Goal: Task Accomplishment & Management: Use online tool/utility

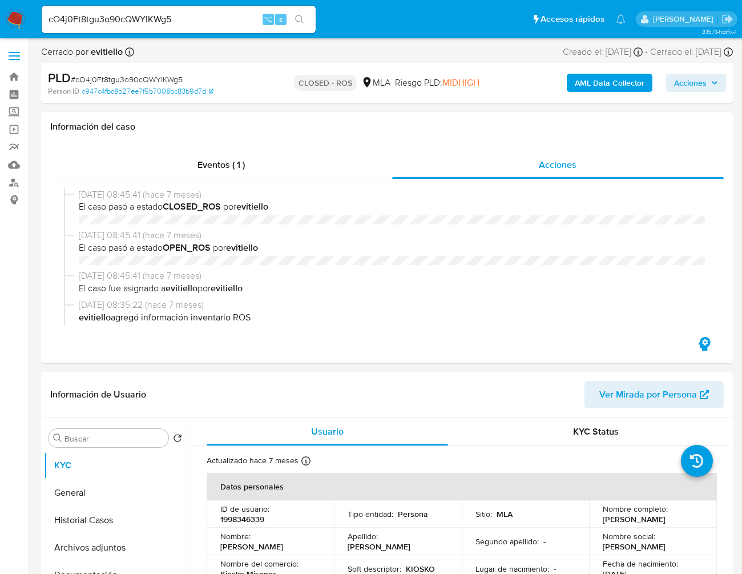
select select "10"
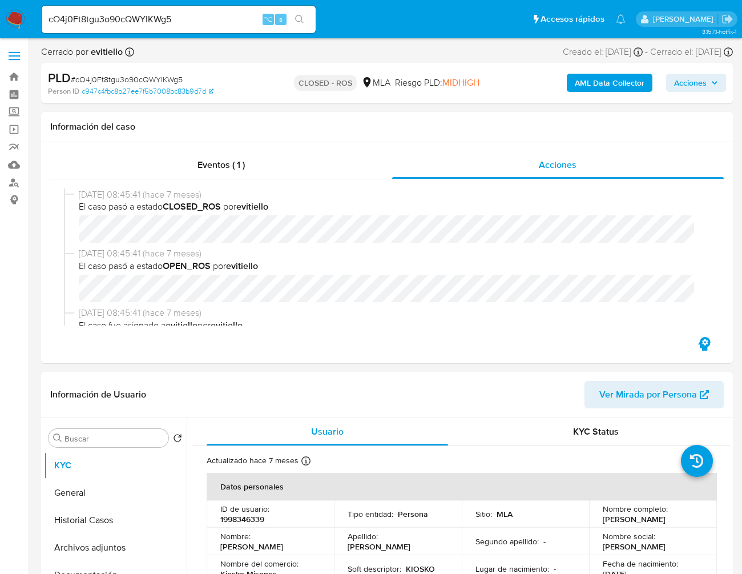
scroll to position [582, 0]
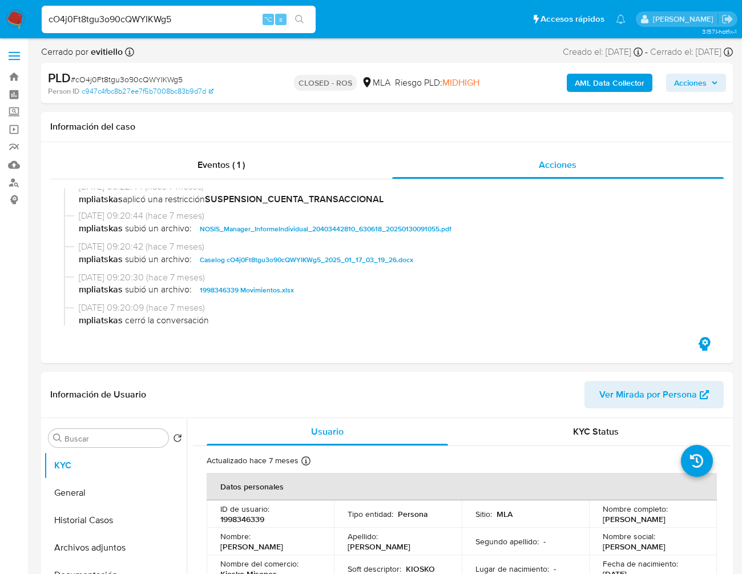
click at [167, 16] on input "cO4j0Ft8tgu3o90cQWYIKWg5" at bounding box center [179, 19] width 274 height 15
paste input "w5cO4lElk9JMylmJM3KfCwbC"
type input "w5cO4lElk9JMylmJM3KfCwbC"
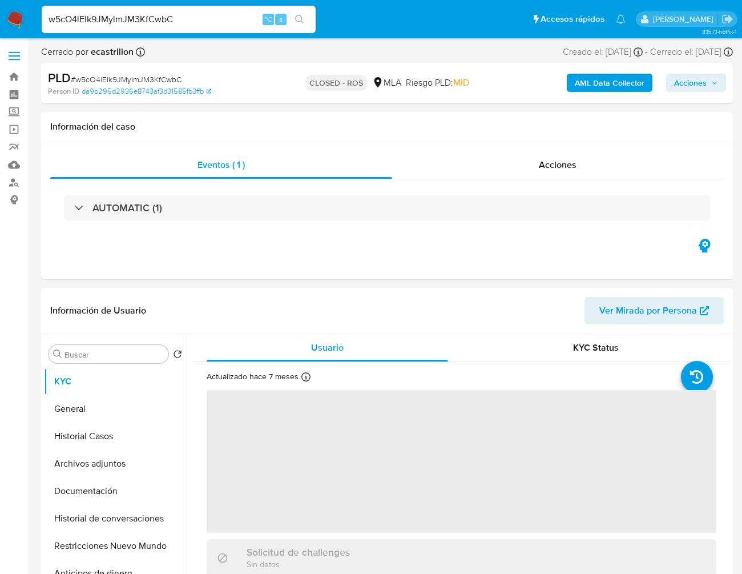
select select "10"
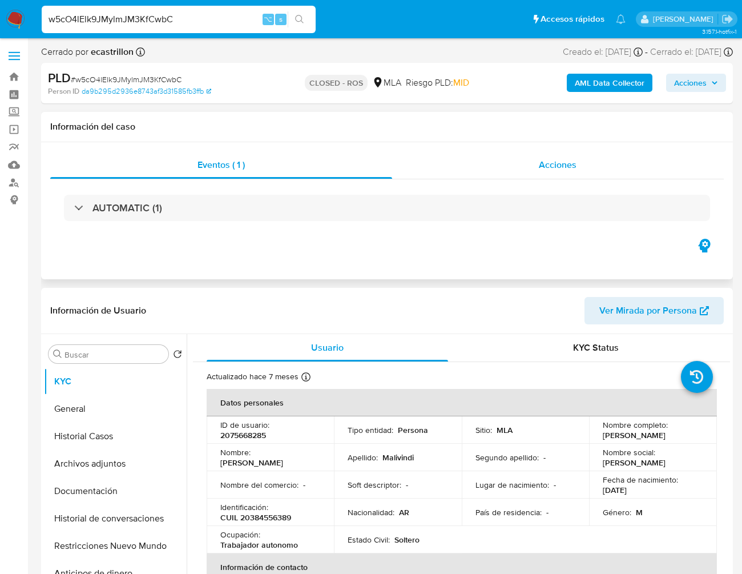
click at [581, 169] on div "Acciones" at bounding box center [558, 164] width 332 height 27
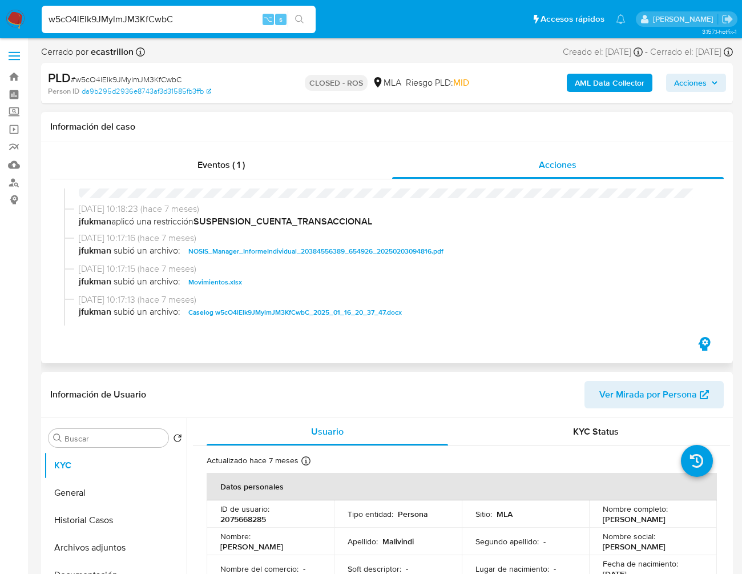
scroll to position [608, 0]
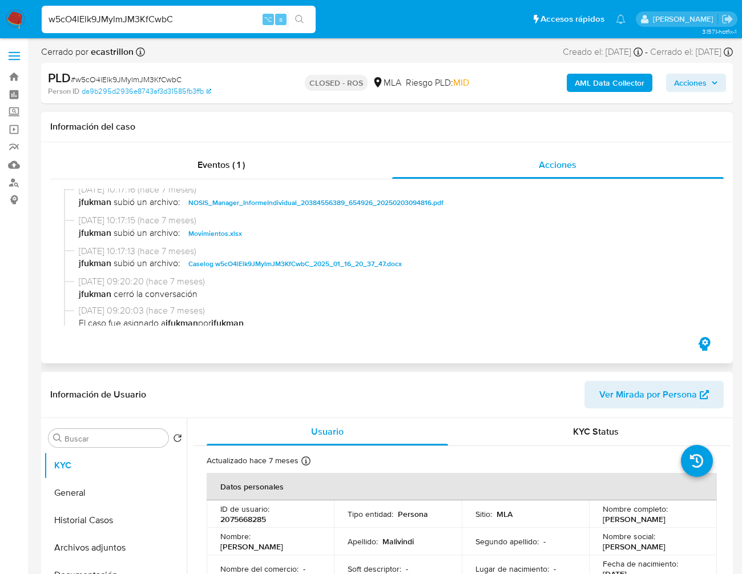
click at [337, 270] on span "Caselog w5cO4lElk9JMylmJM3KfCwbC_2025_01_16_20_37_47.docx" at bounding box center [295, 264] width 214 height 14
click at [138, 19] on input "w5cO4lElk9JMylmJM3KfCwbC" at bounding box center [179, 19] width 274 height 15
paste input "RUTiJ2uucKC9DCtRt6LsMvy1"
type input "RUTiJ2uucKC9DCtRt6LsMvy1"
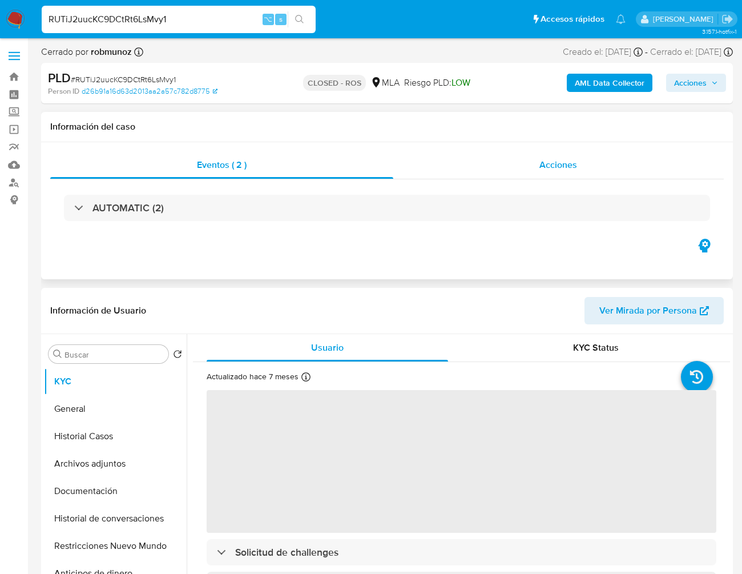
click at [560, 163] on span "Acciones" at bounding box center [559, 164] width 38 height 13
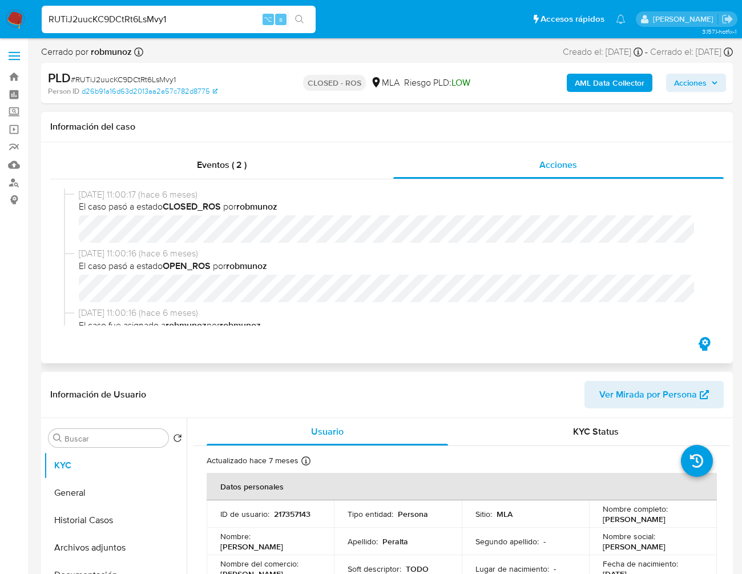
select select "10"
drag, startPoint x: 705, startPoint y: 188, endPoint x: 706, endPoint y: 202, distance: 14.3
click at [706, 202] on div "[DATE] 11:00:17 (hace 6 meses) El caso pasó a estado CLOSED_ROS por robmunoz [D…" at bounding box center [387, 256] width 646 height 137
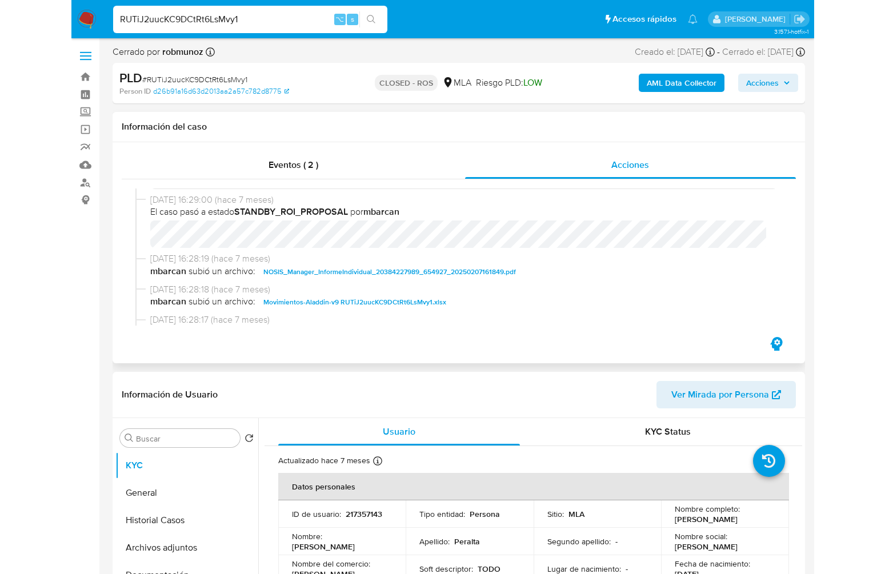
scroll to position [553, 0]
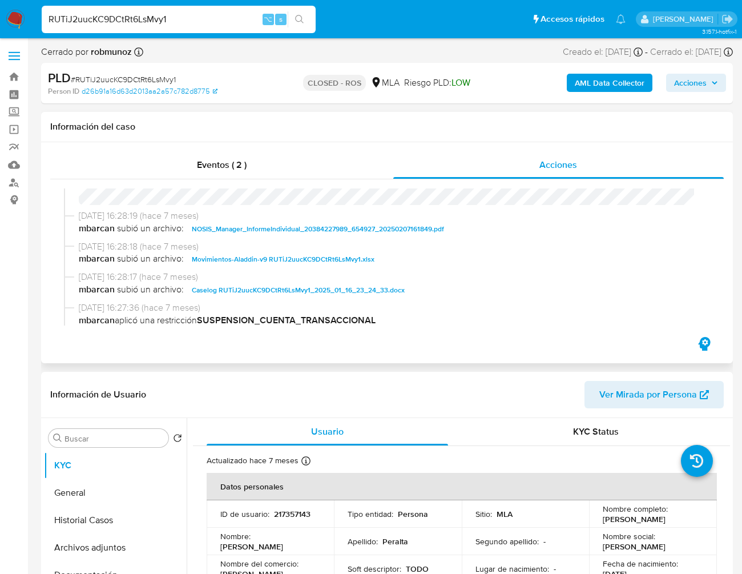
click at [251, 296] on span "Caselog RUTiJ2uucKC9DCtRt6LsMvy1_2025_01_16_23_24_33.docx" at bounding box center [298, 290] width 213 height 14
click at [159, 7] on div "RUTiJ2uucKC9DCtRt6LsMvy1 ⌥ s" at bounding box center [179, 19] width 274 height 27
click at [158, 22] on input "RUTiJ2uucKC9DCtRt6LsMvy1" at bounding box center [179, 19] width 274 height 15
click at [287, 296] on span "Caselog RUTiJ2uucKC9DCtRt6LsMvy1_2025_01_16_23_24_33.docx" at bounding box center [298, 290] width 213 height 14
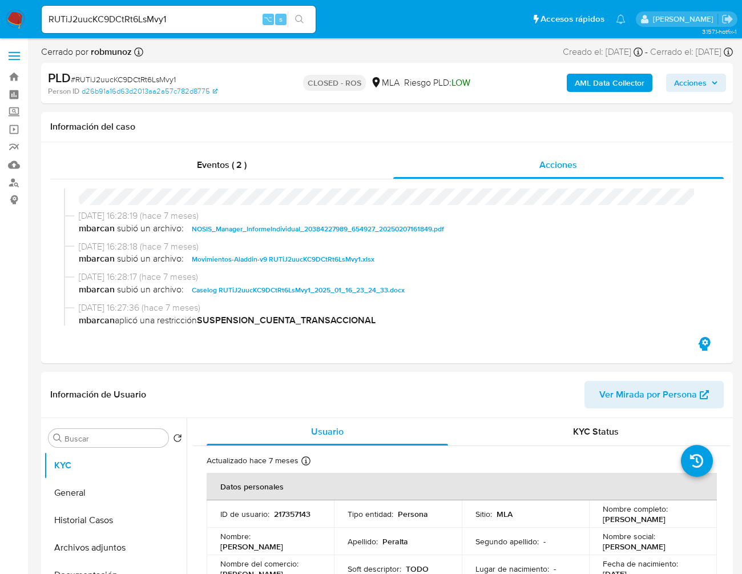
click at [170, 25] on input "RUTiJ2uucKC9DCtRt6LsMvy1" at bounding box center [179, 19] width 274 height 15
click at [167, 21] on input "RUTiJ2uucKC9DCtRt6LsMvy1" at bounding box center [179, 19] width 274 height 15
paste input "LBrsPzNt26FbYLEKzcfqqeQt"
type input "LBrsPzNt26FbYLEKzcfqqeQt"
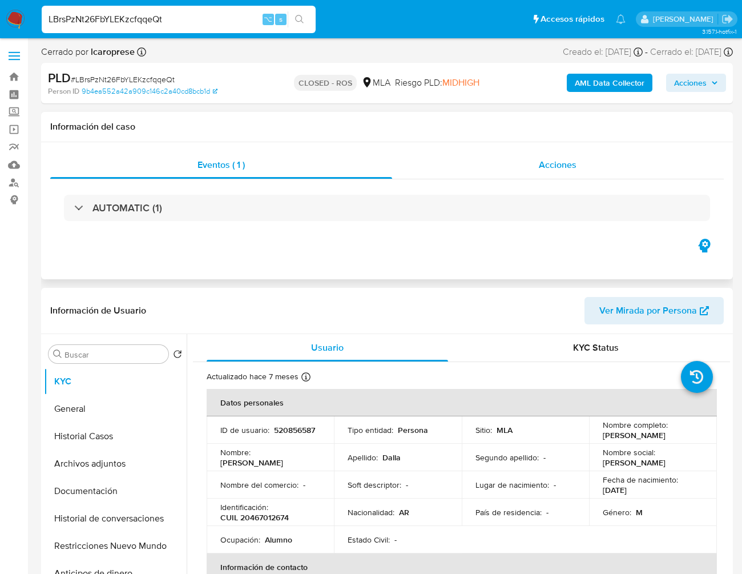
select select "10"
click at [538, 165] on div "Acciones" at bounding box center [558, 164] width 332 height 27
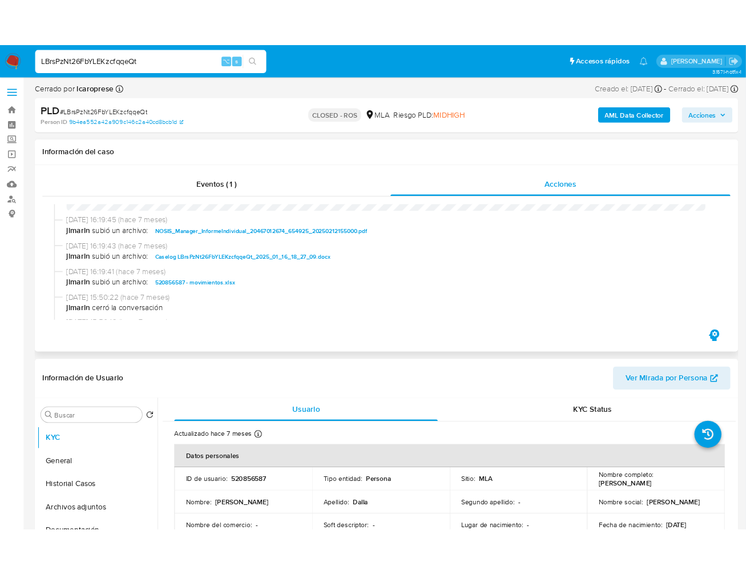
scroll to position [573, 0]
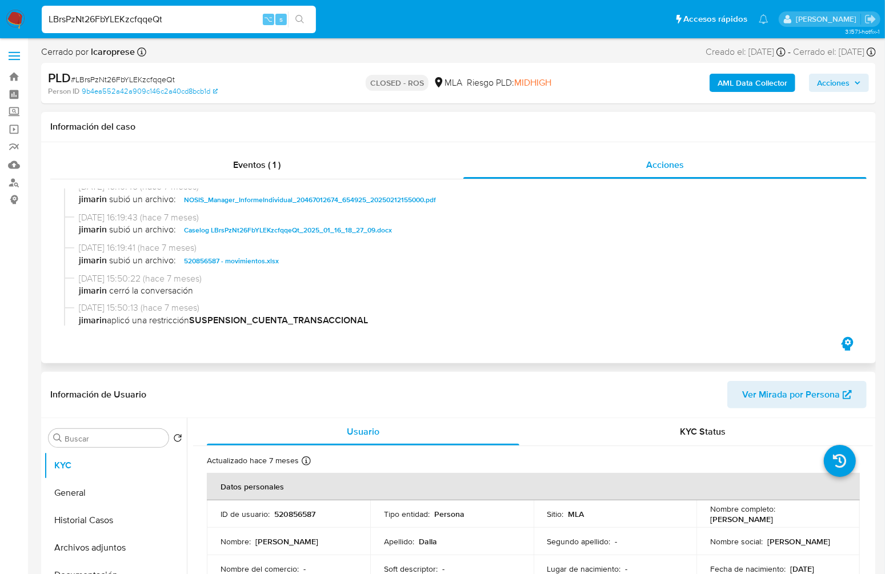
click at [300, 240] on div "[DATE] 16:19:43 (hace 7 meses) jimarin subió un archivo: Caselog LBrsPzNt26FbYL…" at bounding box center [458, 226] width 789 height 31
click at [304, 234] on span "Caselog LBrsPzNt26FbYLEKzcfqqeQt_2025_01_16_18_27_09.docx" at bounding box center [288, 230] width 208 height 14
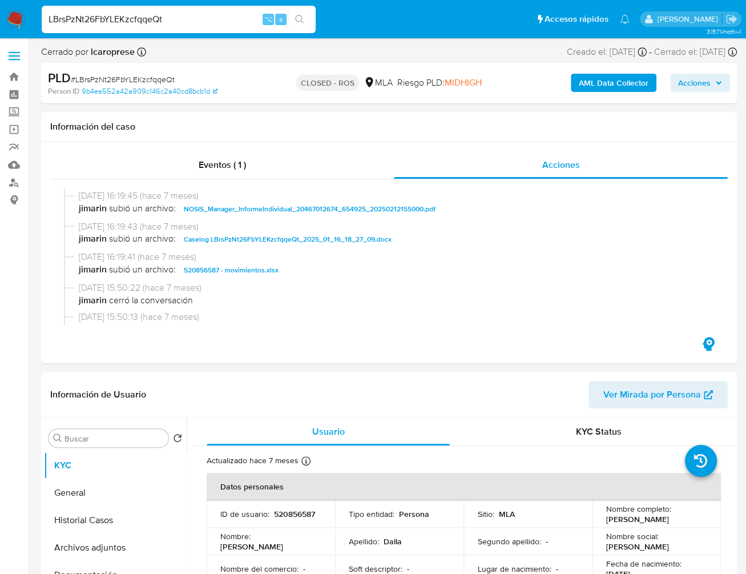
scroll to position [582, 0]
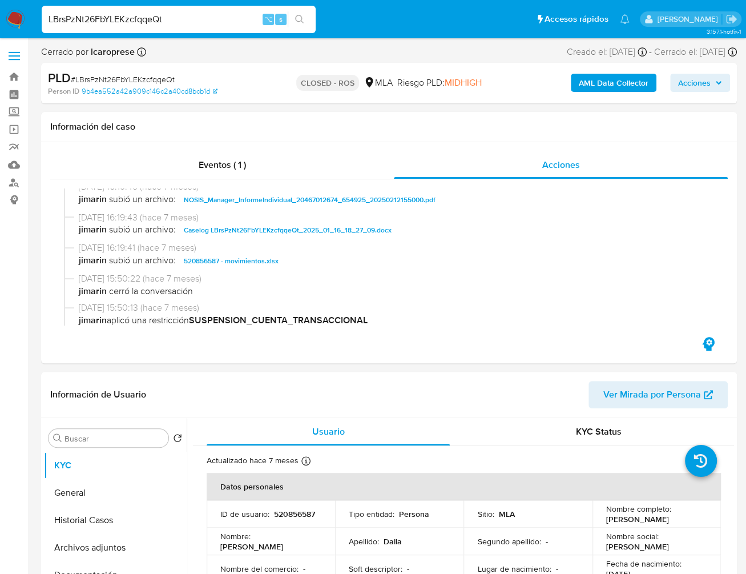
click at [183, 17] on input "LBrsPzNt26FbYLEKzcfqqeQt" at bounding box center [179, 19] width 274 height 15
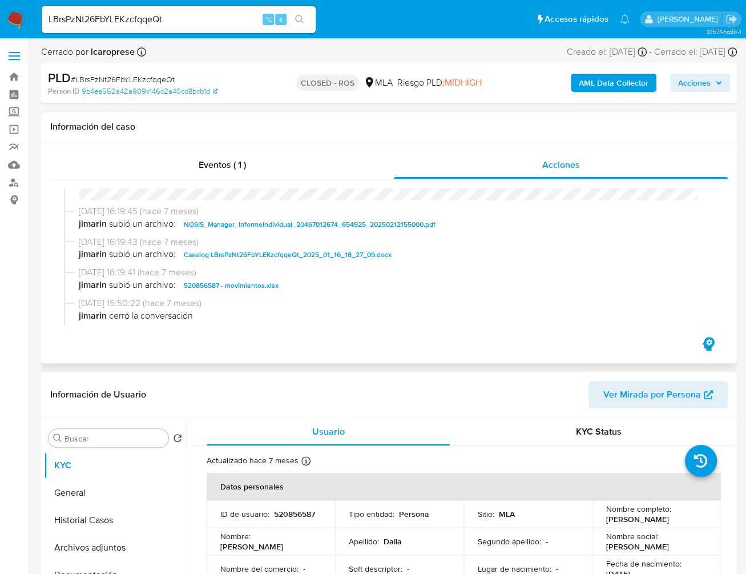
scroll to position [529, 0]
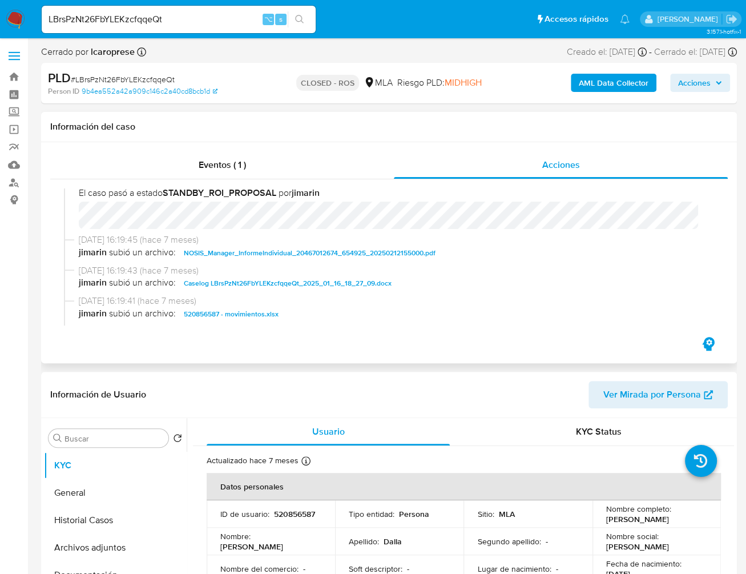
click at [263, 286] on span "Caselog LBrsPzNt26FbYLEKzcfqqeQt_2025_01_16_18_27_09.docx" at bounding box center [288, 283] width 208 height 14
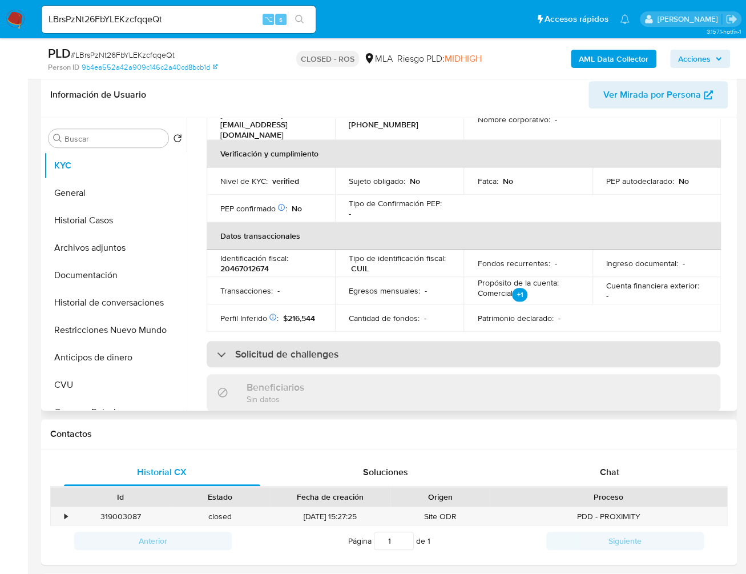
scroll to position [263, 0]
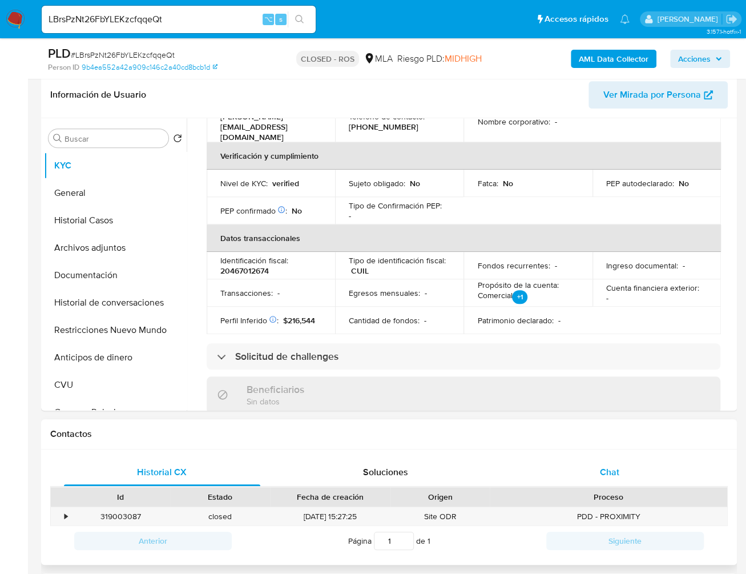
click at [613, 459] on div "Chat" at bounding box center [609, 472] width 196 height 27
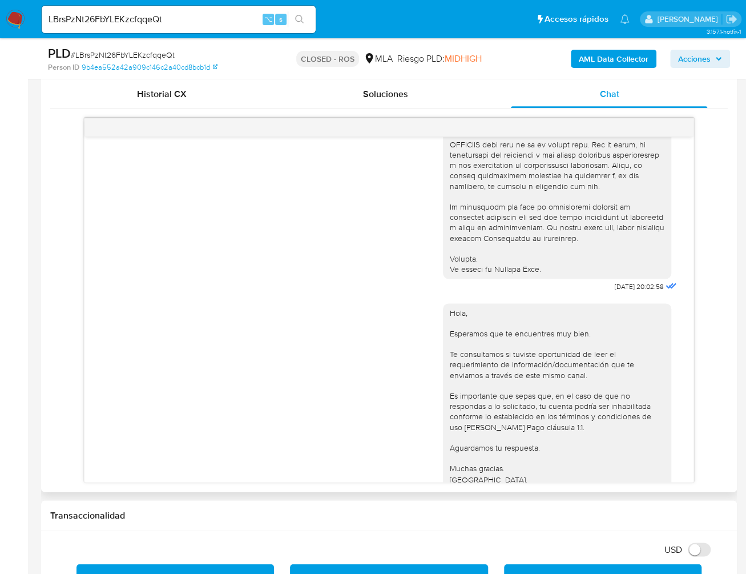
scroll to position [0, 0]
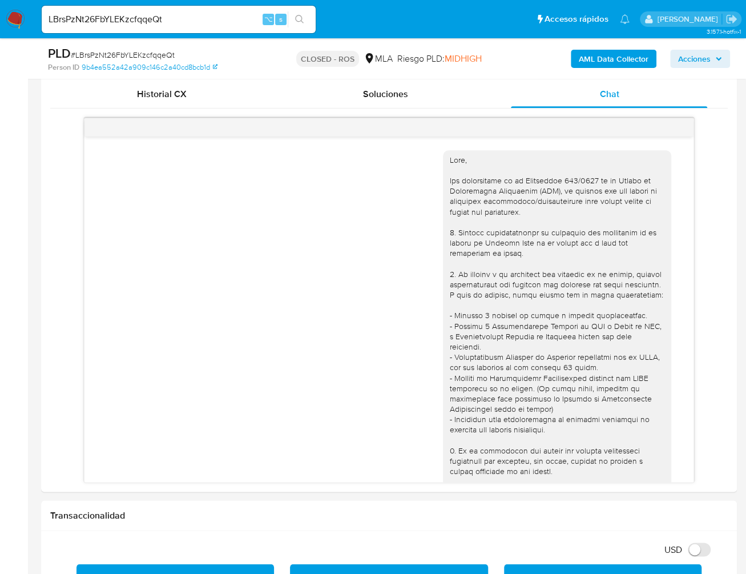
click at [182, 19] on input "LBrsPzNt26FbYLEKzcfqqeQt" at bounding box center [179, 19] width 274 height 15
paste input "rMUThwlAPfbbzTEJbXYFwVJ7"
type input "rMUThwlAPfbbzTEJbXYFwVJ7"
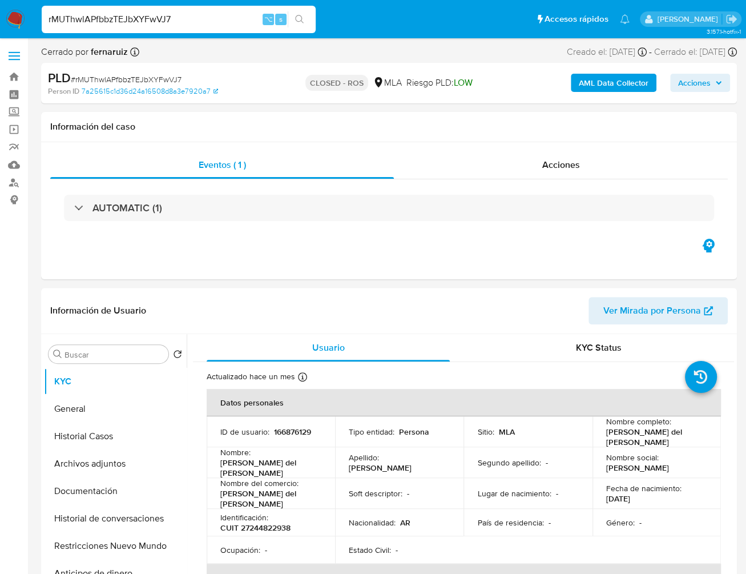
select select "10"
click at [574, 156] on div "Acciones" at bounding box center [561, 164] width 334 height 27
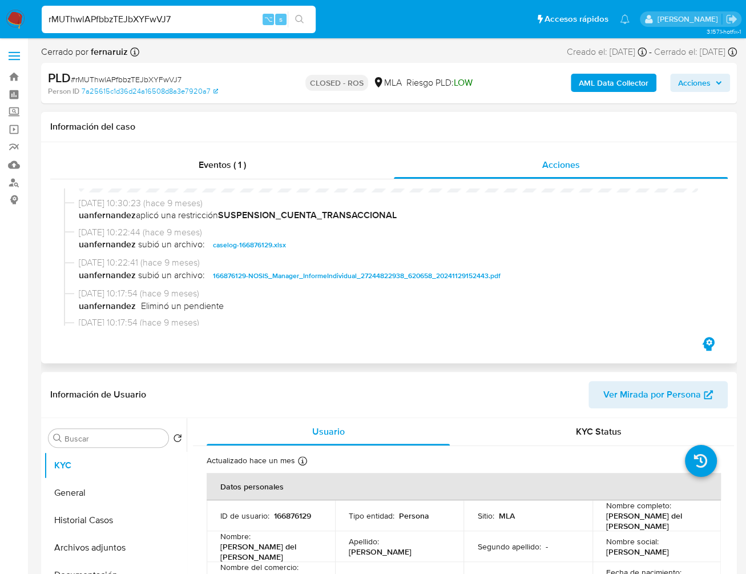
scroll to position [621, 0]
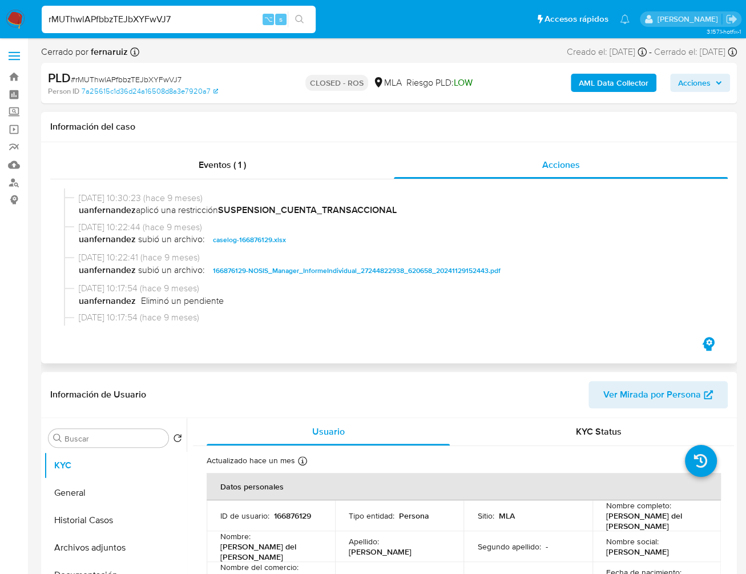
click at [257, 247] on span "caselog-166876129.xlsx" at bounding box center [249, 240] width 73 height 14
click at [222, 20] on input "rMUThwlAPfbbzTEJbXYFwVJ7" at bounding box center [179, 19] width 274 height 15
click at [230, 243] on span "caselog-166876129.xlsx" at bounding box center [249, 240] width 73 height 14
click at [140, 19] on input "rMUThwlAPfbbzTEJbXYFwVJ7" at bounding box center [179, 19] width 274 height 15
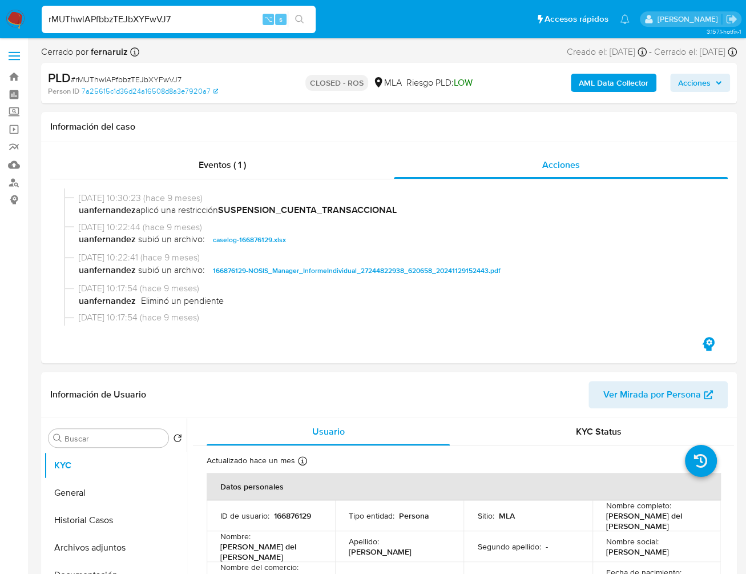
click at [140, 19] on input "rMUThwlAPfbbzTEJbXYFwVJ7" at bounding box center [179, 19] width 274 height 15
paste input "leZLFopv5LM4Mxh2Ru2aSjv"
type input "leZLFopv5LM4Mxh2Ru2aSjv7"
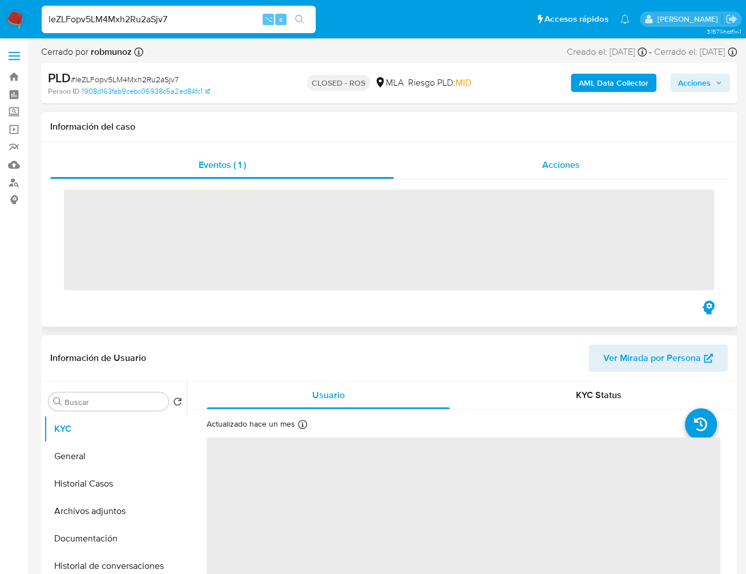
click at [582, 162] on div "Acciones" at bounding box center [561, 164] width 334 height 27
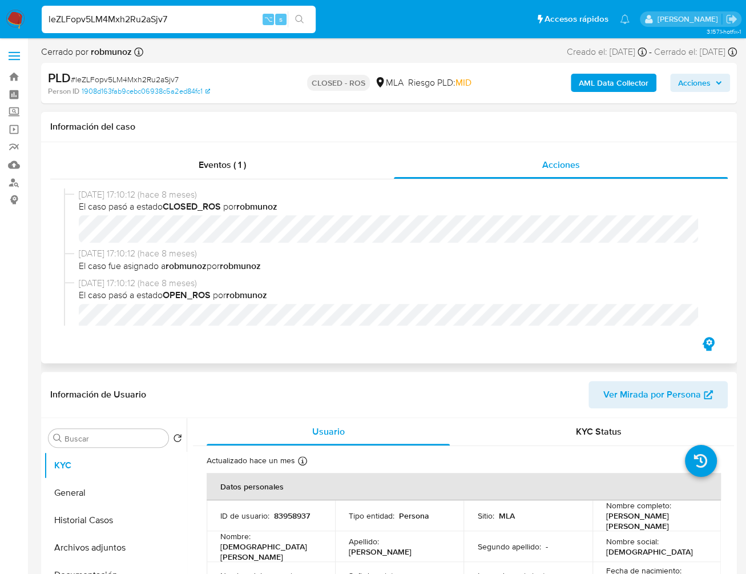
select select "10"
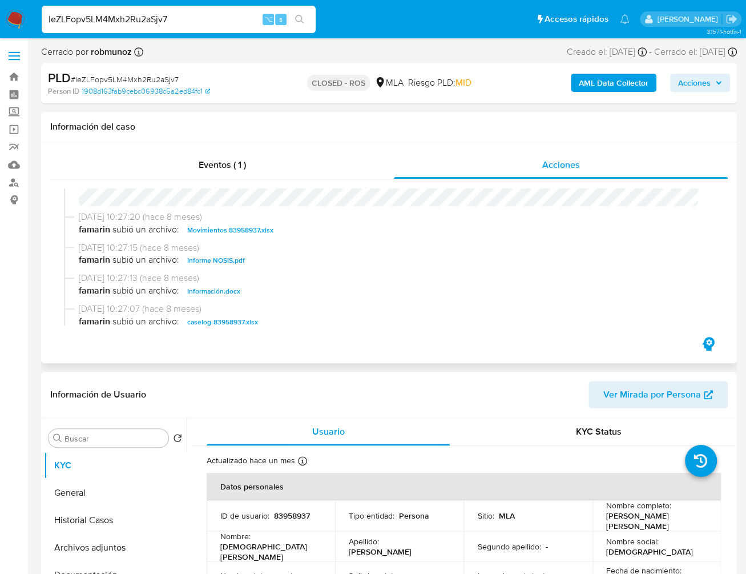
scroll to position [593, 0]
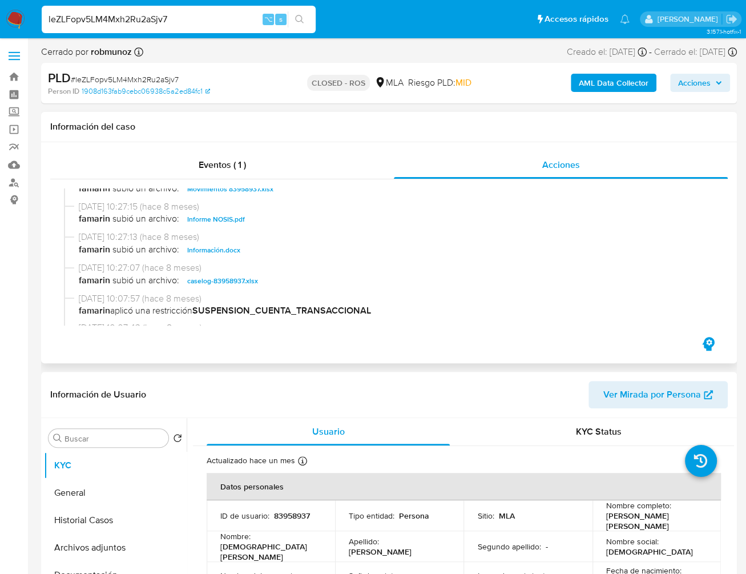
click at [203, 292] on div "[DATE] 10:27:07 (hace 8 meses) [PERSON_NAME] subió un archivo: caselog-83958937…" at bounding box center [389, 277] width 650 height 31
click at [210, 286] on span "caselog-83958937.xlsx" at bounding box center [222, 281] width 71 height 14
click at [242, 199] on div "[DATE] 10:27:20 (hace 8 meses) [PERSON_NAME] subió un archivo: Movimientos 8395…" at bounding box center [389, 185] width 650 height 31
click at [242, 194] on span "Movimientos 83958937.xlsx" at bounding box center [230, 189] width 86 height 14
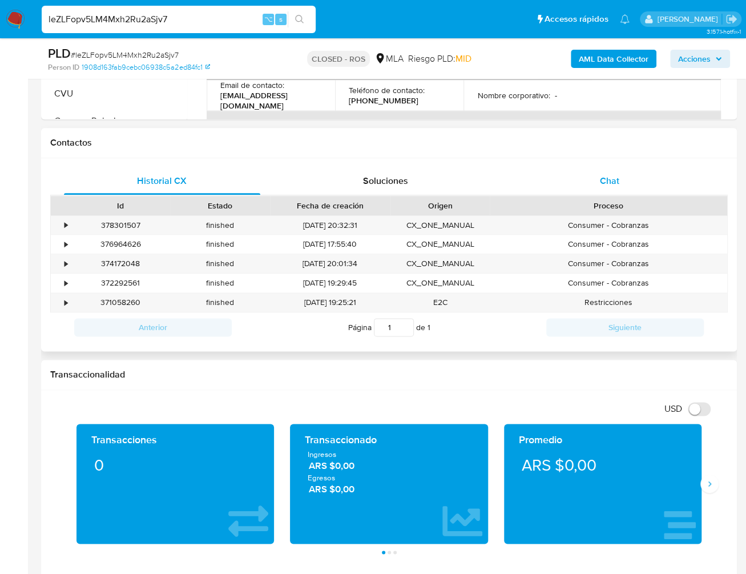
scroll to position [549, 0]
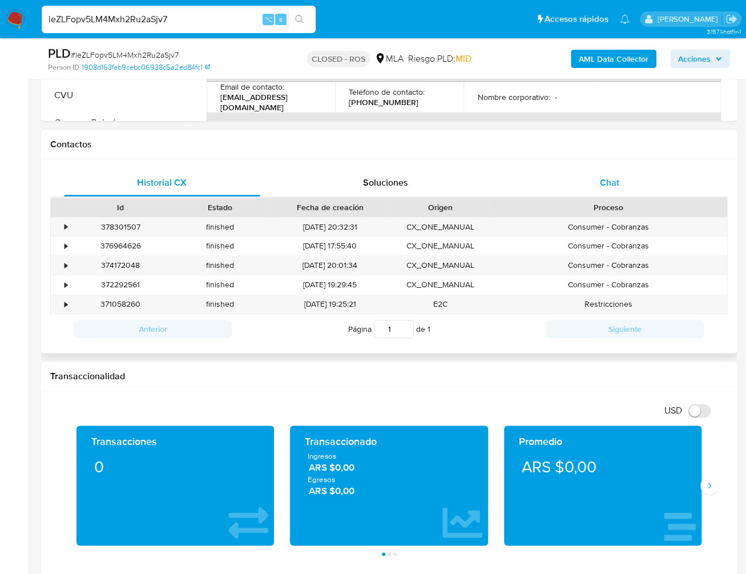
click at [622, 190] on div "Chat" at bounding box center [609, 182] width 196 height 27
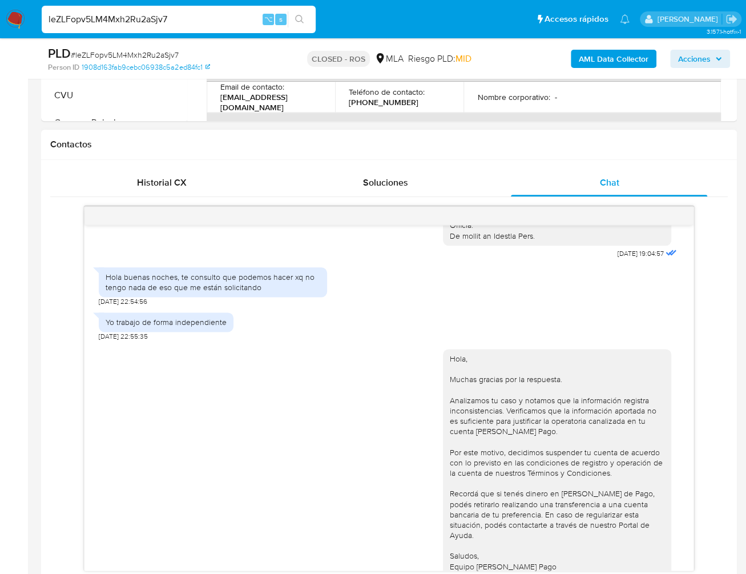
scroll to position [362, 0]
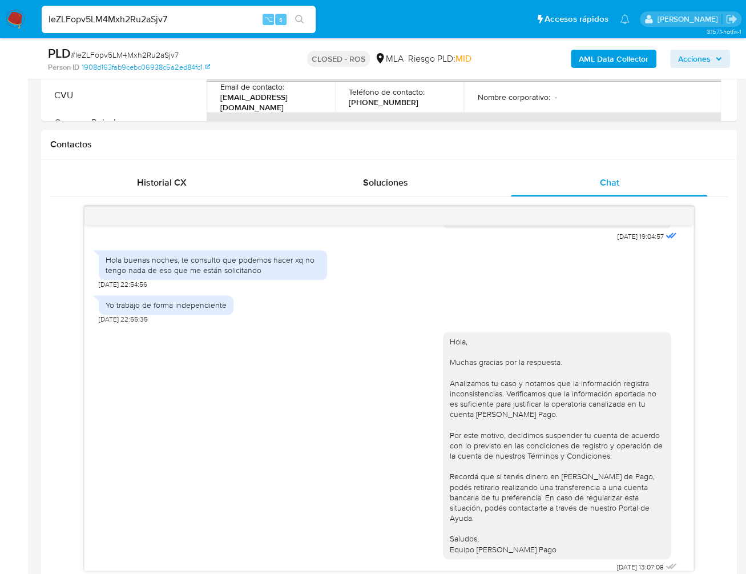
click at [184, 19] on input "leZLFopv5LM4Mxh2Ru2aSjv7" at bounding box center [179, 19] width 274 height 15
paste input "ZLQdP6Vuh9zLOPwfhAFOpTWN"
type input "ZLQdP6Vuh9zLOPwfhAFOpTWN"
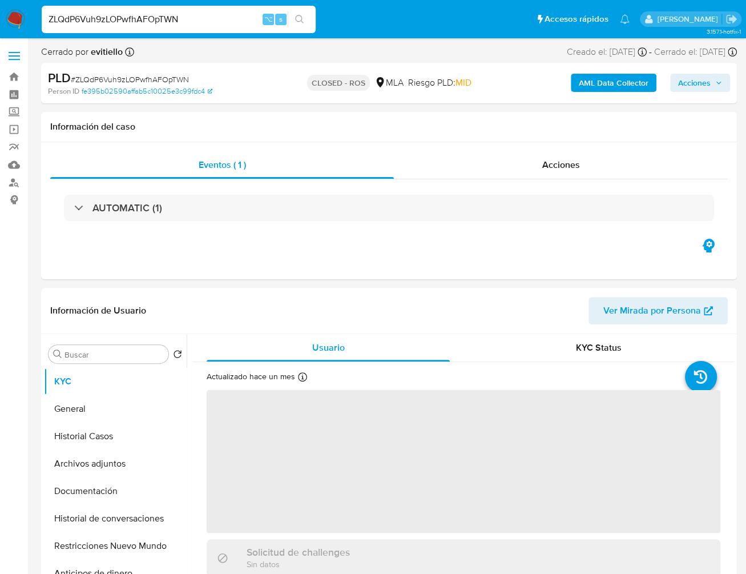
select select "10"
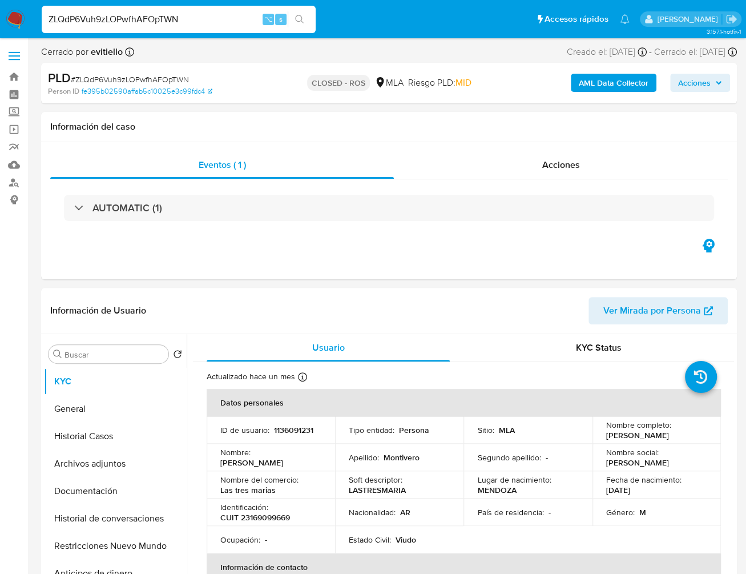
click at [178, 20] on input "ZLQdP6Vuh9zLOPwfhAFOpTWN" at bounding box center [179, 19] width 274 height 15
click at [583, 166] on div "Acciones" at bounding box center [561, 164] width 334 height 27
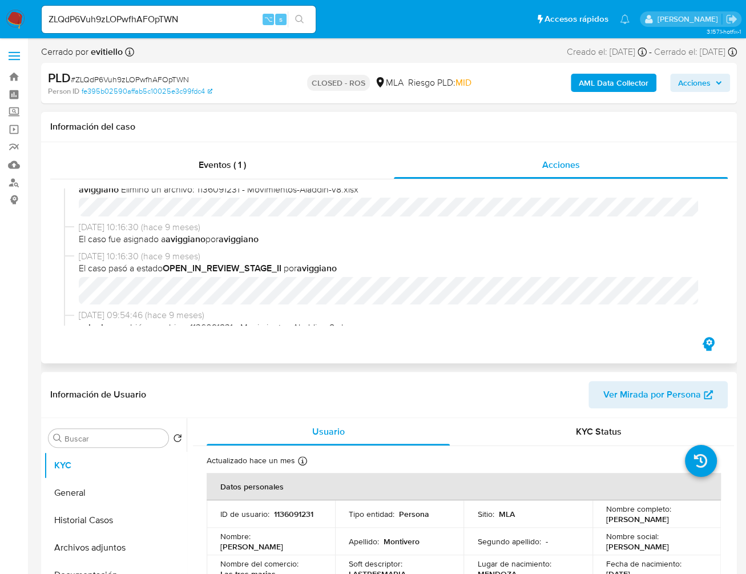
scroll to position [679, 0]
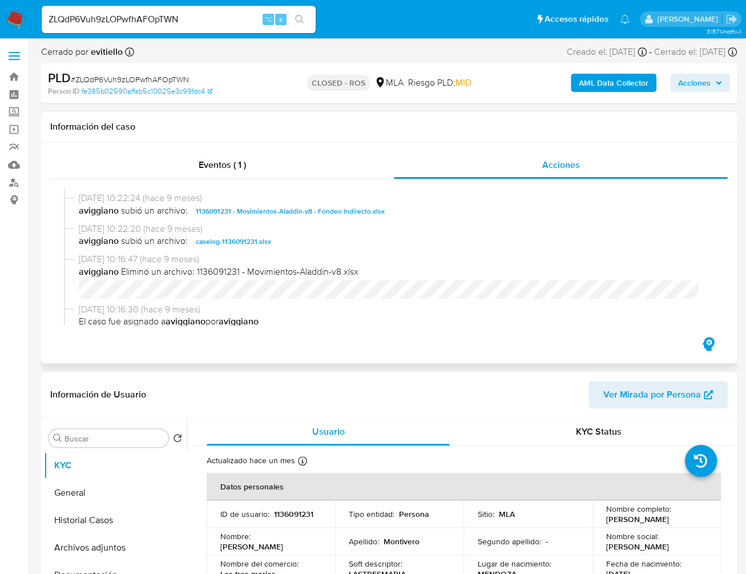
click at [318, 204] on span "[DATE] 10:22:24 (hace 9 meses)" at bounding box center [394, 198] width 631 height 13
click at [313, 213] on span "1136091231 - Movimientos-Aladdin-v8 - Fondeo Indirecto.xlsx" at bounding box center [290, 211] width 189 height 14
click at [146, 18] on input "ZLQdP6Vuh9zLOPwfhAFOpTWN" at bounding box center [179, 19] width 274 height 15
click at [252, 246] on span "caselog-1136091231.xlsx" at bounding box center [233, 242] width 75 height 14
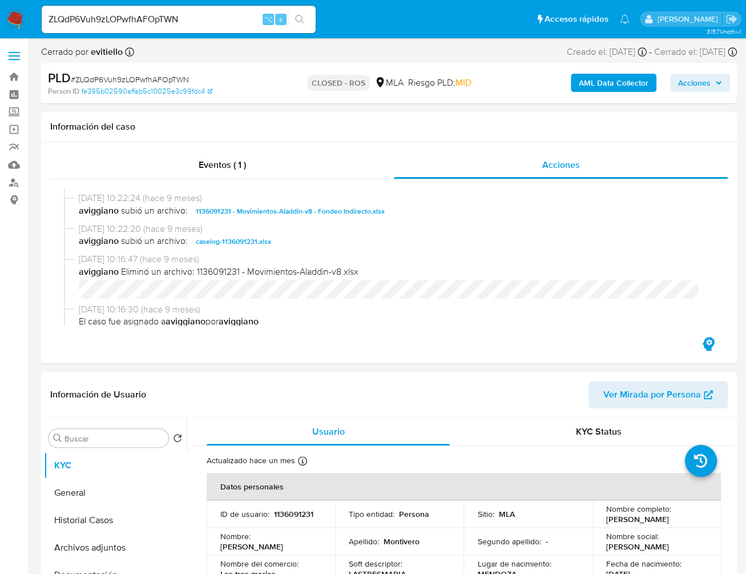
click at [159, 15] on input "ZLQdP6Vuh9zLOPwfhAFOpTWN" at bounding box center [179, 19] width 274 height 15
paste input "H5zwVb4pPiOSwoJ2YMERgP2j"
type input "H5zwVb4pPiOSwoJ2YMERgP2j"
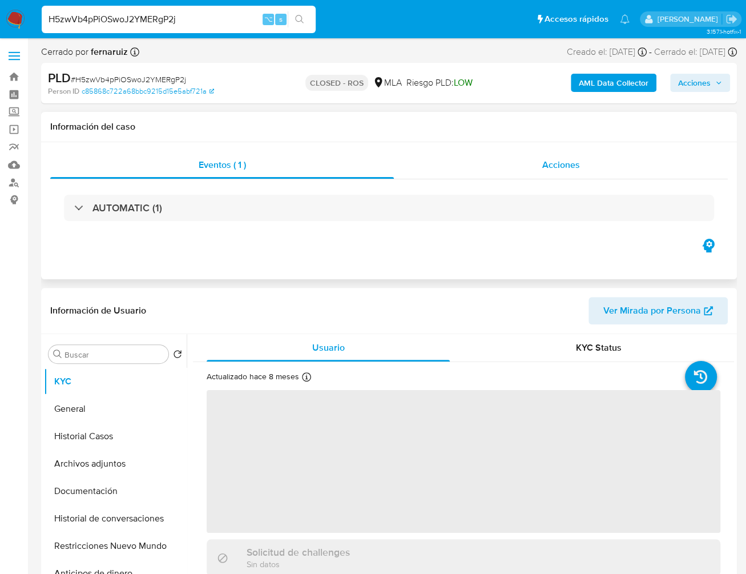
click at [564, 164] on span "Acciones" at bounding box center [562, 164] width 38 height 13
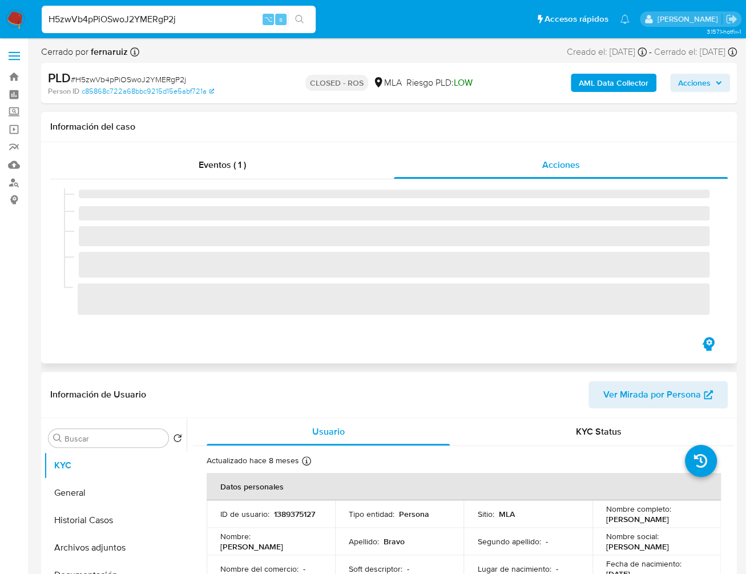
select select "10"
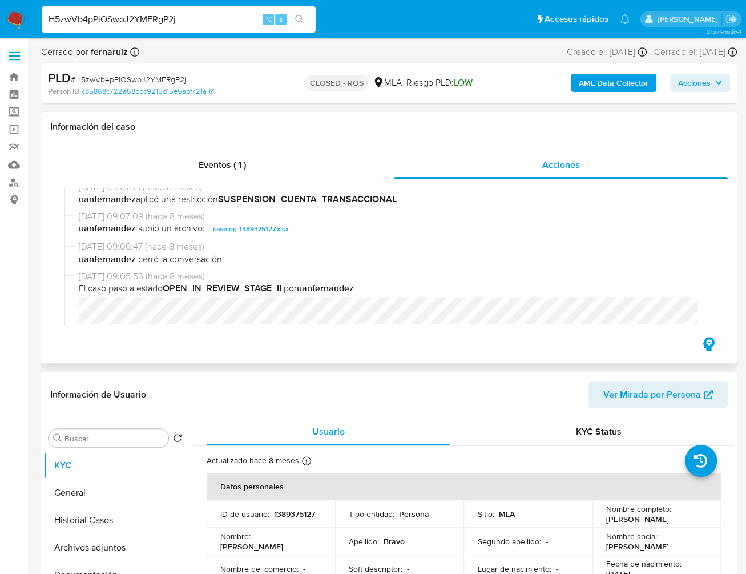
scroll to position [656, 0]
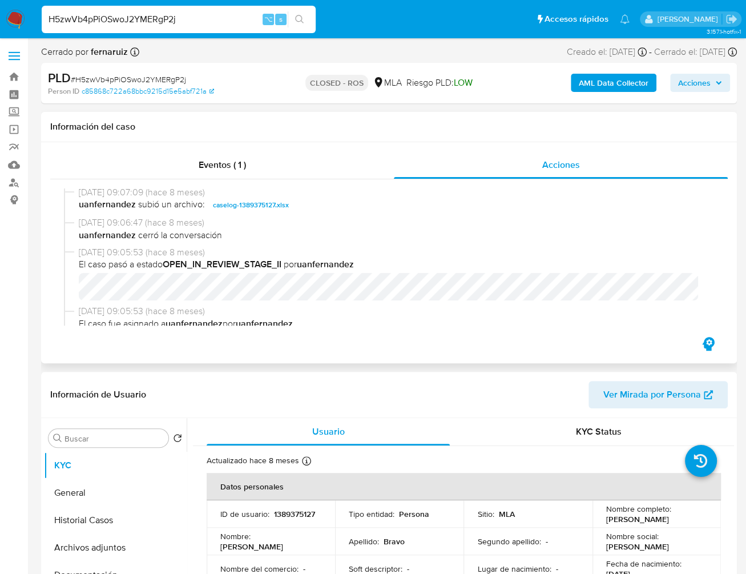
click at [258, 210] on span "caselog-1389375127.xlsx" at bounding box center [251, 205] width 76 height 14
click at [253, 210] on span "caselog-1389375127.xlsx" at bounding box center [251, 205] width 76 height 14
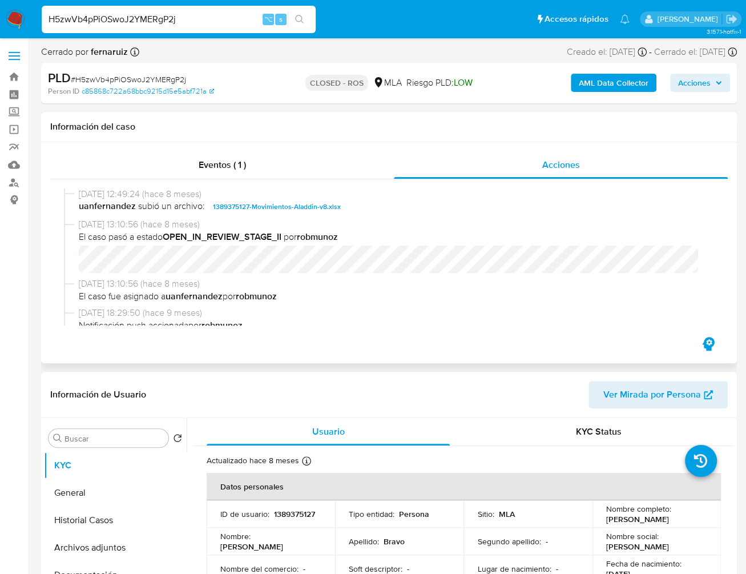
scroll to position [1151, 0]
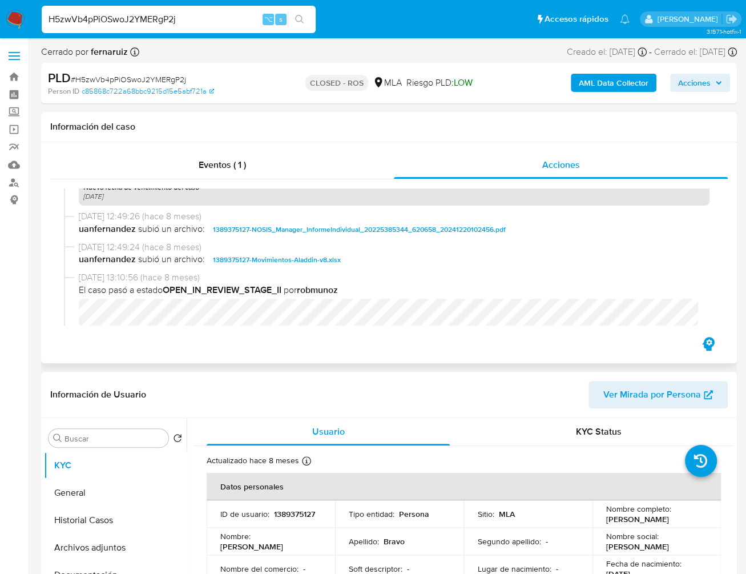
click at [290, 266] on span "1389375127-Movimientos-Aladdin-v8.xlsx" at bounding box center [277, 260] width 128 height 14
